Goal: Navigation & Orientation: Find specific page/section

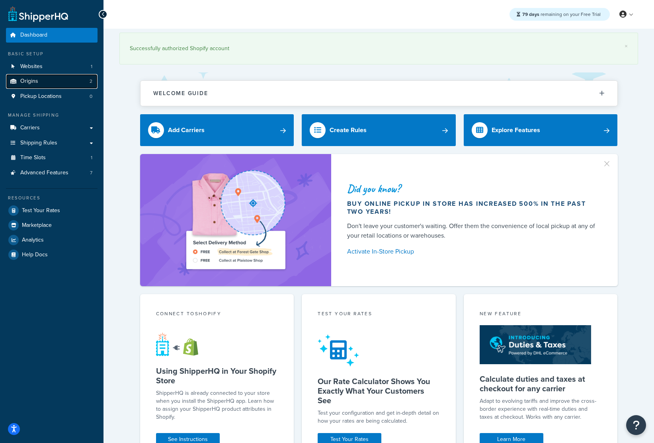
click at [54, 75] on link "Origins 2" at bounding box center [52, 81] width 92 height 15
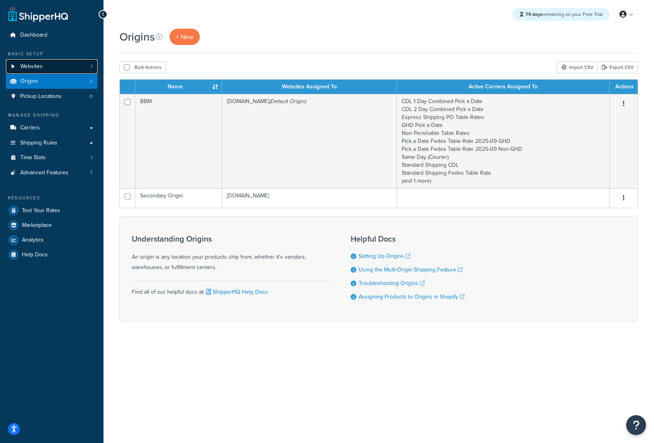
click at [42, 65] on span "Websites" at bounding box center [31, 66] width 22 height 7
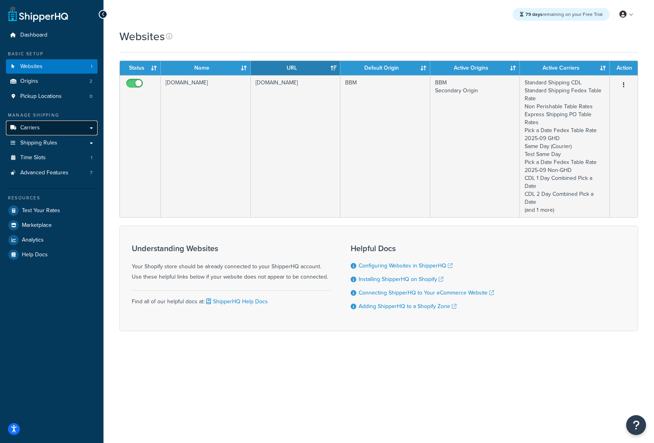
click at [55, 133] on link "Carriers" at bounding box center [52, 128] width 92 height 15
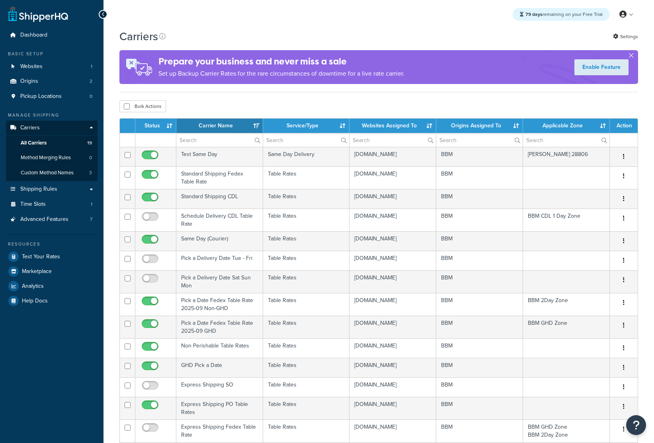
select select "15"
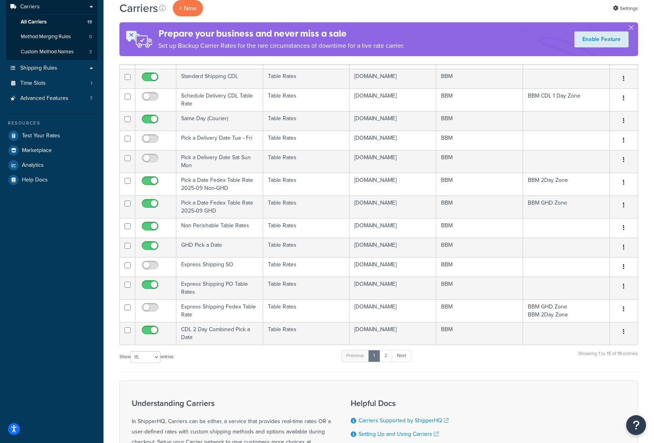
scroll to position [216, 0]
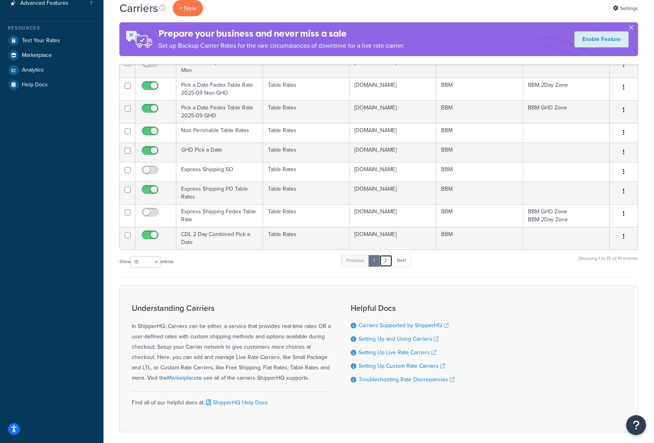
click at [391, 267] on link "2" at bounding box center [385, 261] width 13 height 12
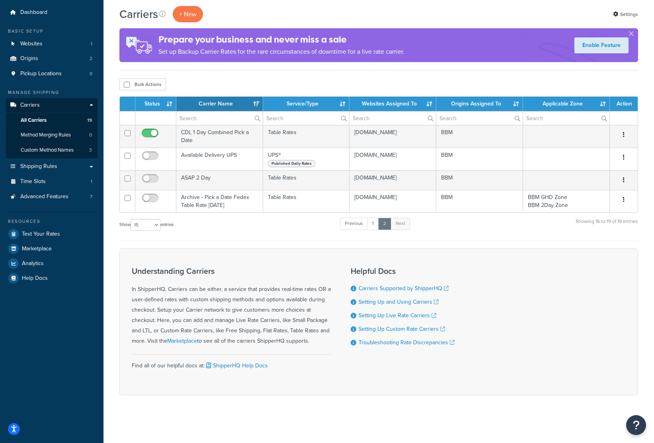
scroll to position [26, 0]
click at [52, 163] on span "Shipping Rules" at bounding box center [38, 166] width 37 height 7
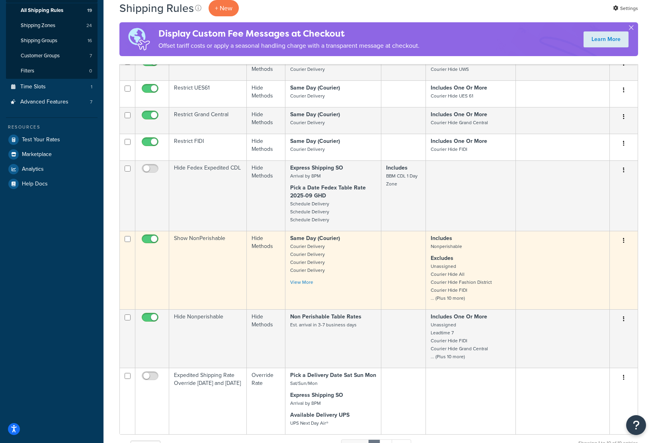
scroll to position [204, 0]
